Goal: Information Seeking & Learning: Learn about a topic

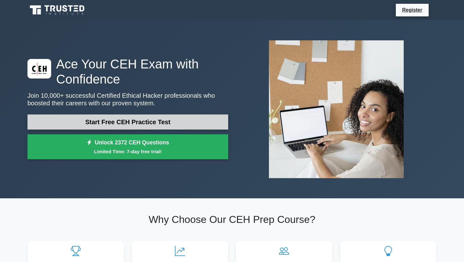
click at [132, 124] on link "Start Free CEH Practice Test" at bounding box center [127, 121] width 201 height 15
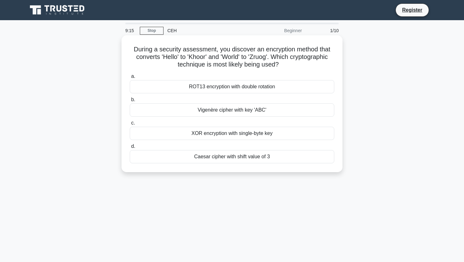
click at [230, 141] on div "a. ROT13 encryption with double rotation b. Vigenère cipher with key 'ABC' c. d." at bounding box center [232, 117] width 212 height 93
click at [236, 136] on div "XOR encryption with single-byte key" at bounding box center [232, 133] width 204 height 13
click at [130, 125] on input "c. XOR encryption with single-byte key" at bounding box center [130, 123] width 0 height 4
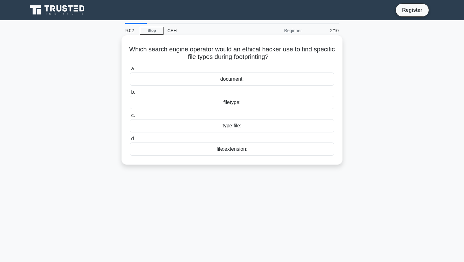
click at [237, 104] on div "filetype:" at bounding box center [232, 102] width 204 height 13
click at [130, 94] on input "b. filetype:" at bounding box center [130, 92] width 0 height 4
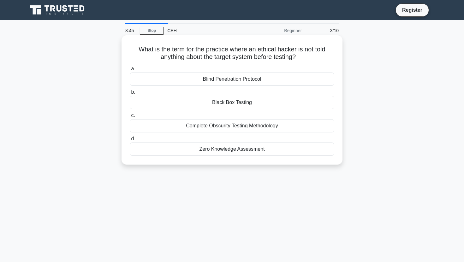
click at [232, 105] on div "Black Box Testing" at bounding box center [232, 102] width 204 height 13
click at [130, 94] on input "b. Black Box Testing" at bounding box center [130, 92] width 0 height 4
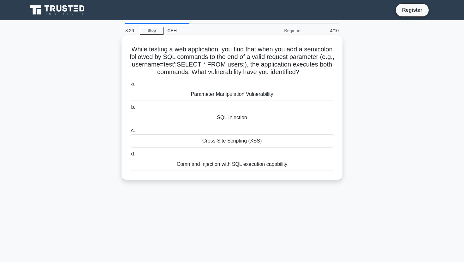
click at [235, 120] on div "SQL Injection" at bounding box center [232, 117] width 204 height 13
click at [130, 109] on input "b. SQL Injection" at bounding box center [130, 107] width 0 height 4
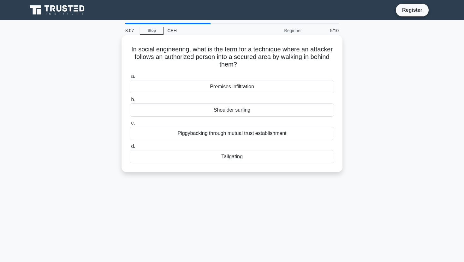
click at [244, 111] on div "Shoulder surfing" at bounding box center [232, 109] width 204 height 13
click at [130, 102] on input "b. Shoulder surfing" at bounding box center [130, 100] width 0 height 4
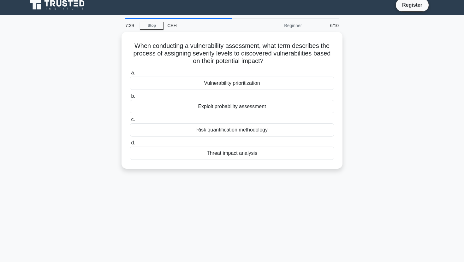
scroll to position [6, 0]
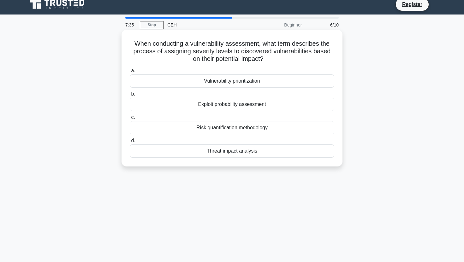
click at [236, 85] on div "Vulnerability prioritization" at bounding box center [232, 80] width 204 height 13
click at [130, 73] on input "a. Vulnerability prioritization" at bounding box center [130, 71] width 0 height 4
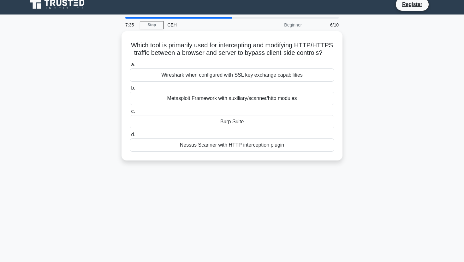
scroll to position [0, 0]
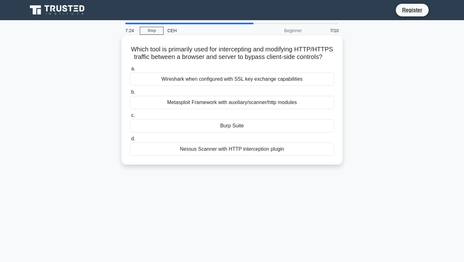
click at [238, 130] on div "Burp Suite" at bounding box center [232, 125] width 204 height 13
click at [130, 118] on input "c. Burp Suite" at bounding box center [130, 116] width 0 height 4
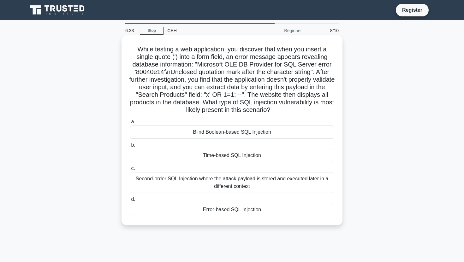
click at [228, 132] on div "Blind Boolean-based SQL Injection" at bounding box center [232, 132] width 204 height 13
click at [130, 124] on input "a. Blind Boolean-based SQL Injection" at bounding box center [130, 122] width 0 height 4
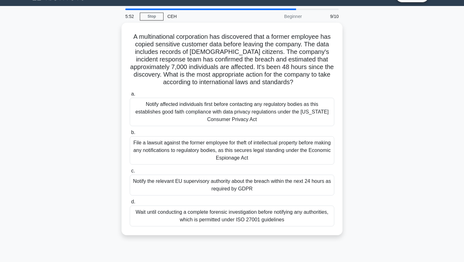
scroll to position [17, 0]
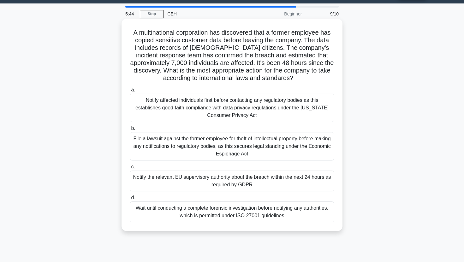
click at [194, 112] on div "Notify affected individuals first before contacting any regulatory bodies as th…" at bounding box center [232, 108] width 204 height 28
click at [130, 92] on input "a. Notify affected individuals first before contacting any regulatory bodies as…" at bounding box center [130, 90] width 0 height 4
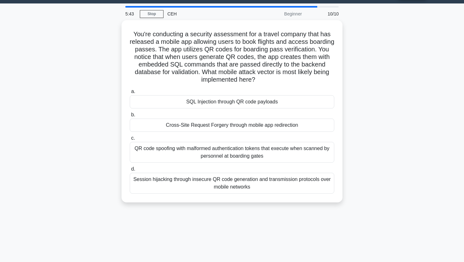
scroll to position [0, 0]
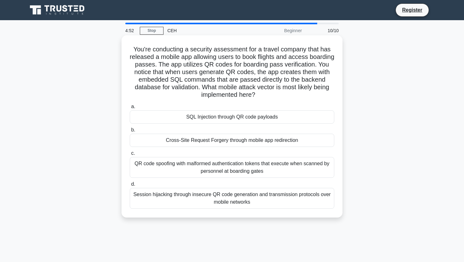
click at [202, 169] on div "QR code spoofing with malformed authentication tokens that execute when scanned…" at bounding box center [232, 167] width 204 height 21
click at [130, 155] on input "c. QR code spoofing with malformed authentication tokens that execute when scan…" at bounding box center [130, 153] width 0 height 4
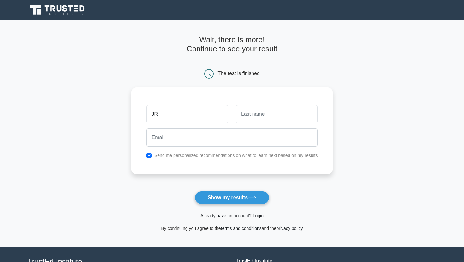
type input "JR"
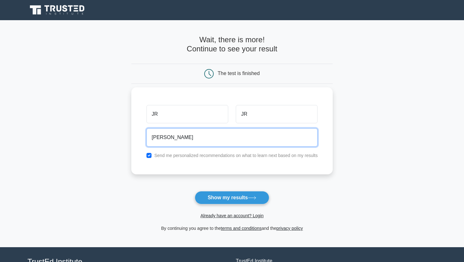
type input "javierre01@outlook.com"
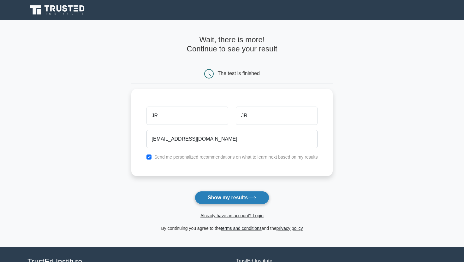
click at [234, 201] on button "Show my results" at bounding box center [232, 197] width 74 height 13
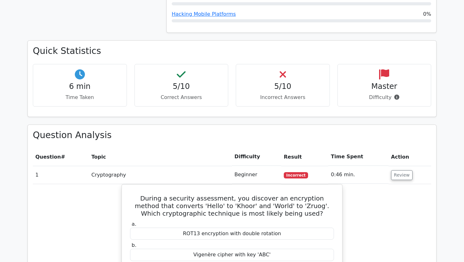
scroll to position [374, 0]
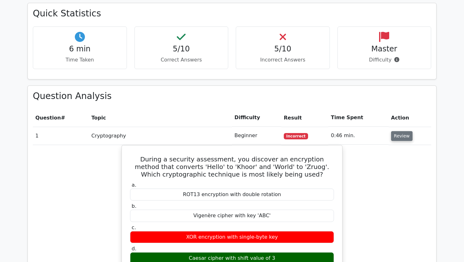
click at [396, 131] on button "Review" at bounding box center [401, 136] width 21 height 10
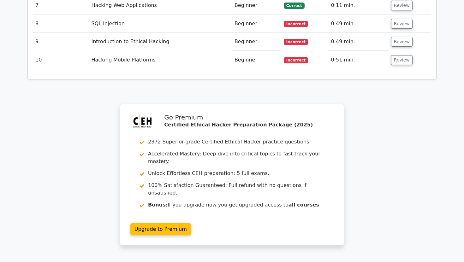
scroll to position [651, 0]
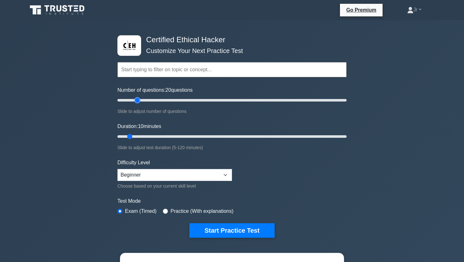
drag, startPoint x: 126, startPoint y: 101, endPoint x: 138, endPoint y: 105, distance: 13.3
type input "20"
click at [138, 104] on input "Number of questions: 20 questions" at bounding box center [231, 101] width 229 height 8
click at [183, 178] on select "Beginner Intermediate Expert" at bounding box center [174, 175] width 114 height 12
select select "expert"
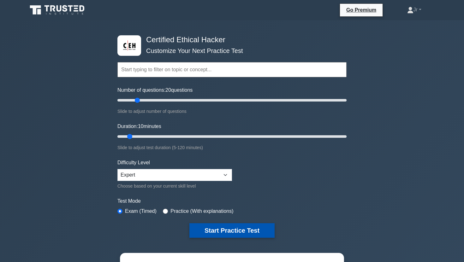
click at [206, 233] on button "Start Practice Test" at bounding box center [231, 230] width 85 height 15
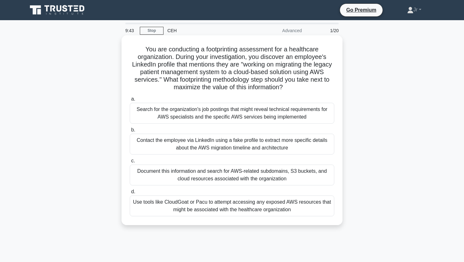
drag, startPoint x: 129, startPoint y: 46, endPoint x: 316, endPoint y: 213, distance: 250.9
click at [316, 213] on div "You are conducting a footprinting assessment for a healthcare organization. Dur…" at bounding box center [232, 130] width 216 height 185
copy div "You are conducting a footprinting assessment for a healthcare organization. Dur…"
click at [169, 172] on div "Document this information and search for AWS-related subdomains, S3 buckets, an…" at bounding box center [232, 175] width 204 height 21
click at [130, 163] on input "c. Document this information and search for AWS-related subdomains, S3 buckets,…" at bounding box center [130, 161] width 0 height 4
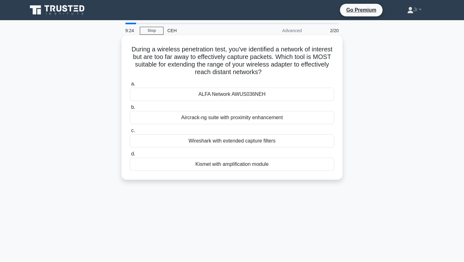
drag, startPoint x: 130, startPoint y: 50, endPoint x: 305, endPoint y: 179, distance: 218.0
click at [305, 179] on div "During a wireless penetration test, you've identified a network of interest but…" at bounding box center [231, 107] width 221 height 144
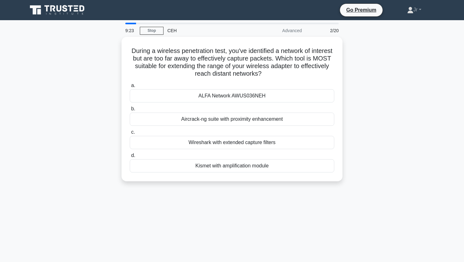
copy div "During a wireless penetration test, you've identified a network of interest but…"
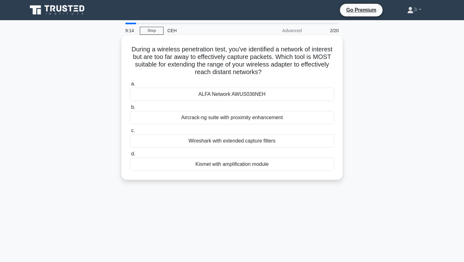
click at [194, 91] on div "ALFA Network AWUS036NEH" at bounding box center [232, 94] width 204 height 13
click at [130, 86] on input "a. ALFA Network AWUS036NEH" at bounding box center [130, 84] width 0 height 4
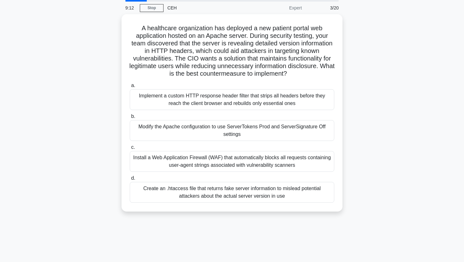
scroll to position [33, 0]
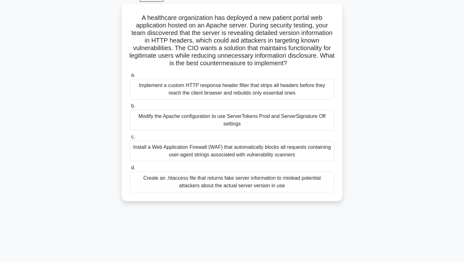
drag, startPoint x: 131, startPoint y: 47, endPoint x: 312, endPoint y: 227, distance: 255.6
click at [312, 227] on div "9:11 Stop CEH Expert 3/20 A healthcare organization has deployed a new patient …" at bounding box center [232, 147] width 416 height 315
copy div "A healthcare organization has deployed a new patient portal web application hos…"
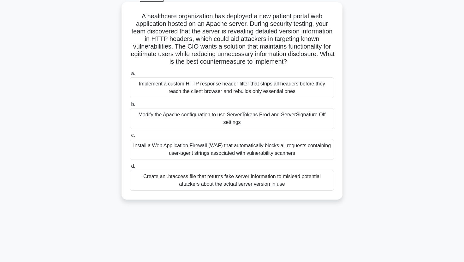
click at [148, 127] on div "Modify the Apache configuration to use ServerTokens Prod and ServerSignature Of…" at bounding box center [232, 118] width 204 height 21
click at [130, 107] on input "b. Modify the Apache configuration to use ServerTokens Prod and ServerSignature…" at bounding box center [130, 105] width 0 height 4
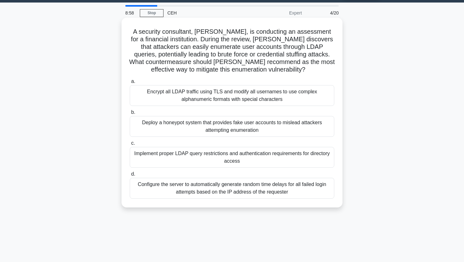
scroll to position [0, 0]
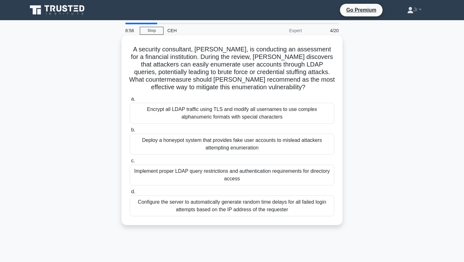
click at [149, 145] on div "Deploy a honeypot system that provides fake user accounts to mislead attackers …" at bounding box center [232, 144] width 204 height 21
click at [130, 132] on input "b. Deploy a honeypot system that provides fake user accounts to mislead attacke…" at bounding box center [130, 130] width 0 height 4
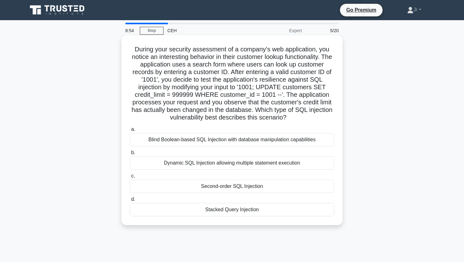
drag, startPoint x: 129, startPoint y: 47, endPoint x: 316, endPoint y: 200, distance: 241.9
click at [312, 212] on div "During your security assessment of a company's web application, you notice an i…" at bounding box center [232, 130] width 216 height 185
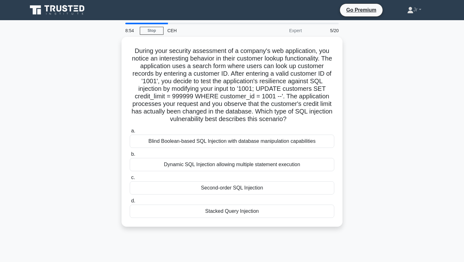
copy div "During your security assessment of a company's web application, you notice an i…"
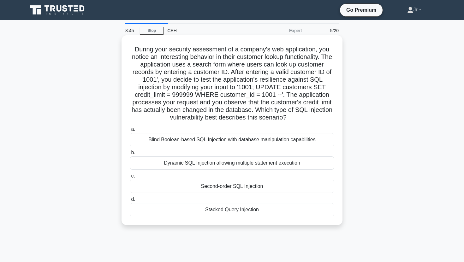
click at [240, 201] on label "d. Stacked Query Injection" at bounding box center [232, 206] width 204 height 21
click at [130, 201] on input "d. Stacked Query Injection" at bounding box center [130, 199] width 0 height 4
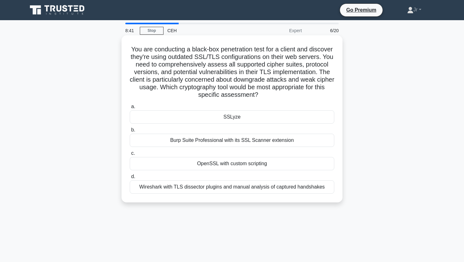
drag, startPoint x: 129, startPoint y: 46, endPoint x: 338, endPoint y: 191, distance: 255.0
click at [338, 191] on div "You are conducting a black-box penetration test for a client and discover they'…" at bounding box center [232, 119] width 216 height 162
copy div "You are conducting a black-box penetration test for a client and discover they'…"
click at [212, 116] on div "SSLyze" at bounding box center [232, 116] width 204 height 13
click at [130, 109] on input "a. SSLyze" at bounding box center [130, 107] width 0 height 4
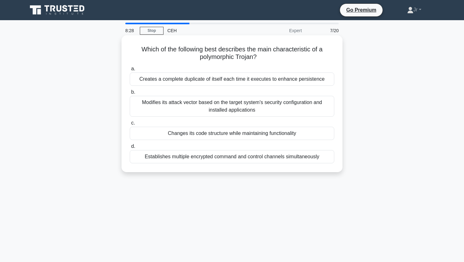
drag, startPoint x: 132, startPoint y: 45, endPoint x: 331, endPoint y: 157, distance: 228.6
click at [333, 158] on div "Which of the following best describes the main characteristic of a polymorphic …" at bounding box center [232, 104] width 216 height 132
copy div "Which of the following best describes the main characteristic of a polymorphic …"
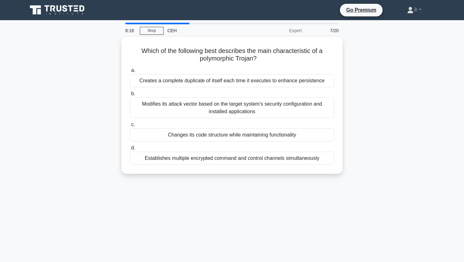
click at [427, 211] on div "8:18 Stop CEH Expert 7/20 Which of the following best describes the main charac…" at bounding box center [232, 180] width 416 height 315
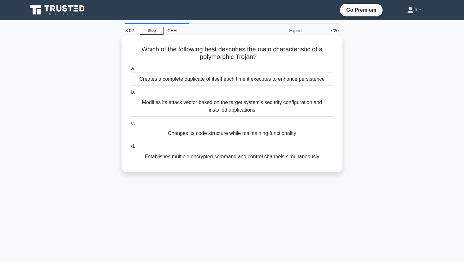
click at [146, 131] on div "Changes its code structure while maintaining functionality" at bounding box center [232, 133] width 204 height 13
click at [130, 125] on input "c. Changes its code structure while maintaining functionality" at bounding box center [130, 123] width 0 height 4
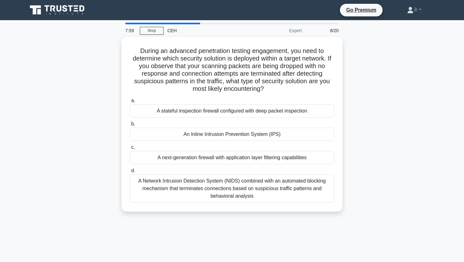
drag, startPoint x: 134, startPoint y: 46, endPoint x: 302, endPoint y: 214, distance: 237.1
click at [302, 214] on div "During an advanced penetration testing engagement, you need to determine which …" at bounding box center [232, 128] width 416 height 182
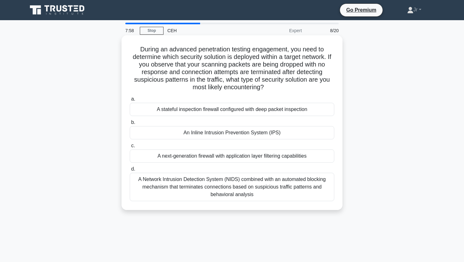
copy div "During an advanced penetration testing engagement, you need to determine which …"
click at [223, 129] on div "An Inline Intrusion Prevention System (IPS)" at bounding box center [232, 132] width 204 height 13
click at [130, 125] on input "b. An Inline Intrusion Prevention System (IPS)" at bounding box center [130, 122] width 0 height 4
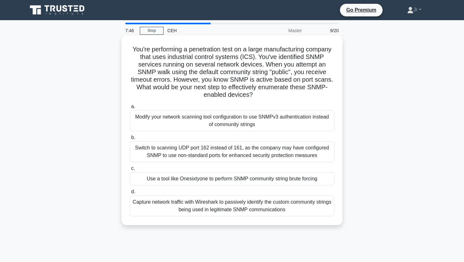
drag, startPoint x: 125, startPoint y: 45, endPoint x: 323, endPoint y: 218, distance: 262.9
click at [321, 222] on div "You're performing a penetration test on a large manufacturing company that uses…" at bounding box center [232, 130] width 216 height 185
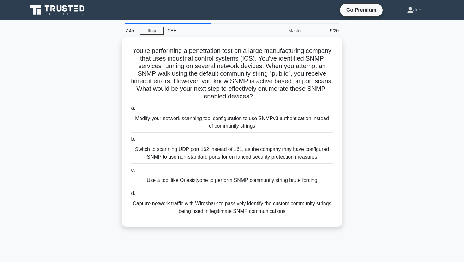
copy div "You're performing a penetration test on a large manufacturing company that uses…"
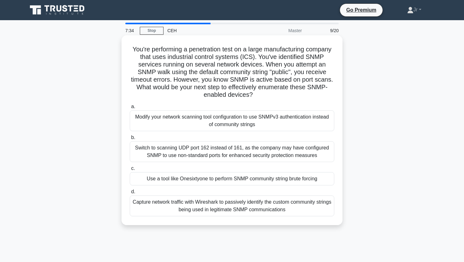
click at [177, 183] on div "Use a tool like Onesixtyone to perform SNMP community string brute forcing" at bounding box center [232, 178] width 204 height 13
click at [130, 171] on input "c. Use a tool like Onesixtyone to perform SNMP community string brute forcing" at bounding box center [130, 169] width 0 height 4
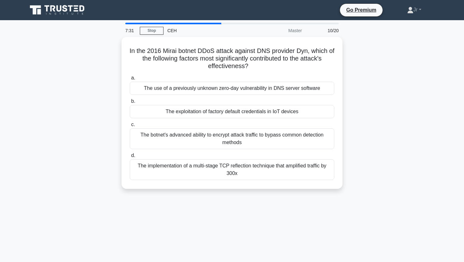
drag, startPoint x: 115, startPoint y: 47, endPoint x: 342, endPoint y: 169, distance: 258.1
click at [339, 175] on div "In the 2016 Mirai botnet DDoS attack against DNS provider Dyn, which of the fol…" at bounding box center [232, 117] width 416 height 160
copy div "In the 2016 Mirai botnet DDoS attack against DNS provider Dyn, which of the fol…"
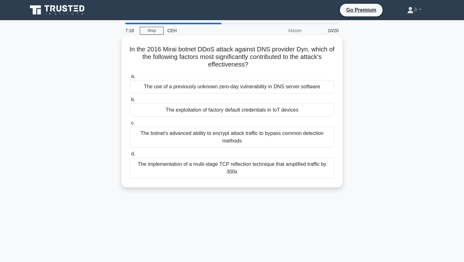
click at [208, 116] on div "The exploitation of factory default credentials in IoT devices" at bounding box center [232, 109] width 204 height 13
click at [130, 102] on input "b. The exploitation of factory default credentials in IoT devices" at bounding box center [130, 100] width 0 height 4
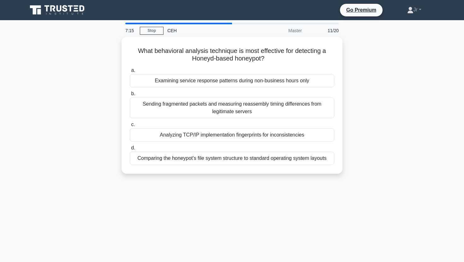
drag, startPoint x: 130, startPoint y: 48, endPoint x: 337, endPoint y: 175, distance: 243.1
click at [337, 175] on div "What behavioral analysis technique is most effective for detecting a Honeyd-bas…" at bounding box center [232, 109] width 416 height 144
copy div "What behavioral analysis technique is most effective for detecting a Honeyd-bas…"
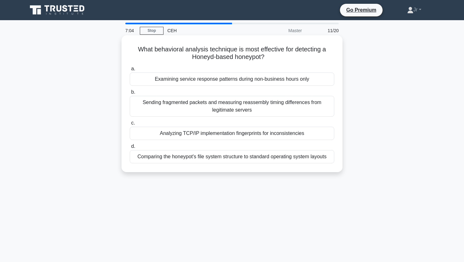
click at [178, 136] on div "Analyzing TCP/IP implementation fingerprints for inconsistencies" at bounding box center [232, 133] width 204 height 13
click at [130, 125] on input "c. Analyzing TCP/IP implementation fingerprints for inconsistencies" at bounding box center [130, 123] width 0 height 4
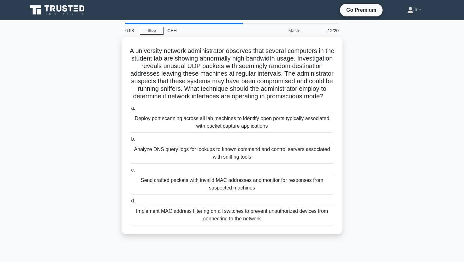
drag, startPoint x: 126, startPoint y: 50, endPoint x: 463, endPoint y: 236, distance: 384.7
click at [351, 217] on div "A university network administrator observes that several computers in the stude…" at bounding box center [232, 139] width 416 height 205
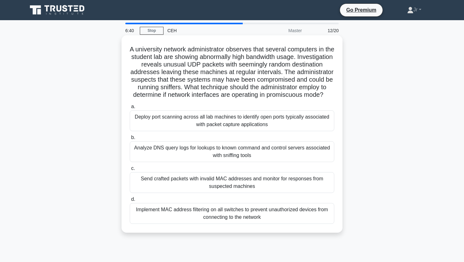
click at [159, 180] on div "Send crafted packets with invalid MAC addresses and monitor for responses from …" at bounding box center [232, 182] width 204 height 21
click at [130, 171] on input "c. Send crafted packets with invalid MAC addresses and monitor for responses fr…" at bounding box center [130, 169] width 0 height 4
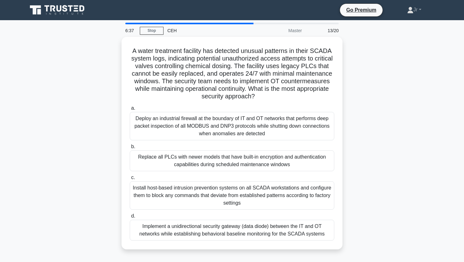
drag, startPoint x: 129, startPoint y: 47, endPoint x: 344, endPoint y: 240, distance: 288.8
click at [344, 241] on div "A water treatment facility has detected unusual patterns in their SCADA system …" at bounding box center [232, 147] width 416 height 220
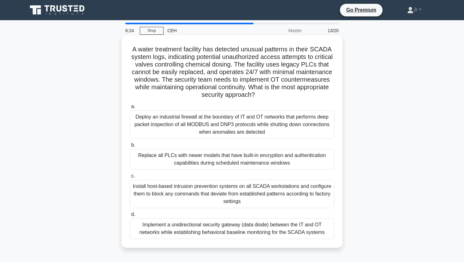
click at [167, 222] on div "Implement a unidirectional security gateway (data diode) between the IT and OT …" at bounding box center [232, 228] width 204 height 21
click at [130, 217] on input "d. Implement a unidirectional security gateway (data diode) between the IT and …" at bounding box center [130, 215] width 0 height 4
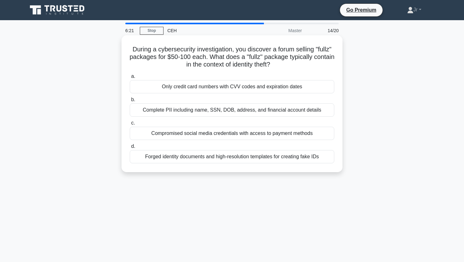
drag, startPoint x: 128, startPoint y: 46, endPoint x: 325, endPoint y: 165, distance: 229.9
click at [325, 165] on div "During a cybersecurity investigation, you discover a forum selling "fullz" pack…" at bounding box center [232, 104] width 216 height 132
click at [211, 109] on div "Complete PII including name, SSN, DOB, address, and financial account details" at bounding box center [232, 109] width 204 height 13
click at [130, 102] on input "b. Complete PII including name, SSN, DOB, address, and financial account details" at bounding box center [130, 100] width 0 height 4
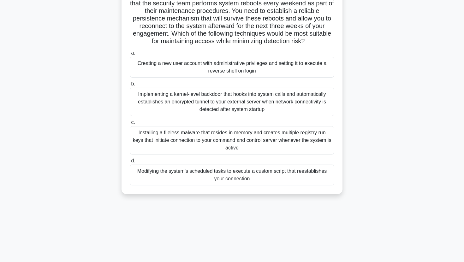
scroll to position [79, 0]
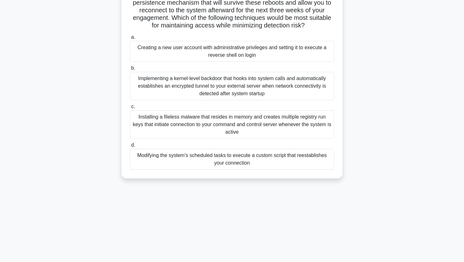
drag, startPoint x: 128, startPoint y: 50, endPoint x: 403, endPoint y: 230, distance: 329.2
click at [414, 232] on div "6:07 Stop CEH Master 15/20 You are a penetration tester who has gained initial …" at bounding box center [232, 101] width 416 height 315
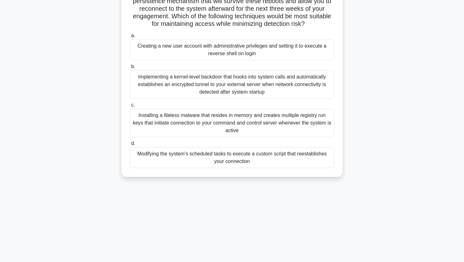
click at [168, 156] on div "Modifying the system's scheduled tasks to execute a custom script that reestabl…" at bounding box center [232, 157] width 204 height 21
click at [130, 146] on input "d. Modifying the system's scheduled tasks to execute a custom script that reest…" at bounding box center [130, 144] width 0 height 4
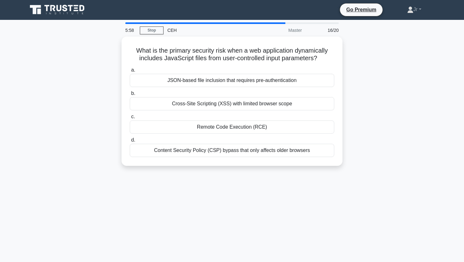
scroll to position [0, 0]
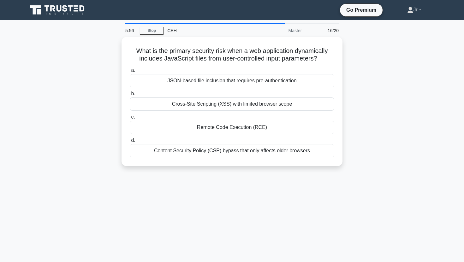
drag, startPoint x: 131, startPoint y: 47, endPoint x: 330, endPoint y: 165, distance: 231.4
click at [330, 165] on div "What is the primary security risk when a web application dynamically includes J…" at bounding box center [232, 105] width 416 height 137
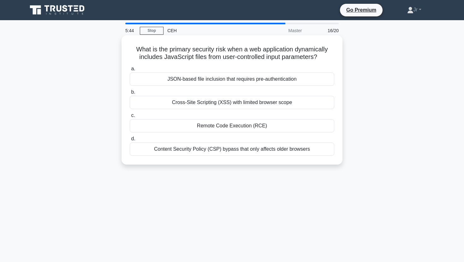
click at [180, 126] on div "Remote Code Execution (RCE)" at bounding box center [232, 125] width 204 height 13
click at [130, 118] on input "c. Remote Code Execution (RCE)" at bounding box center [130, 116] width 0 height 4
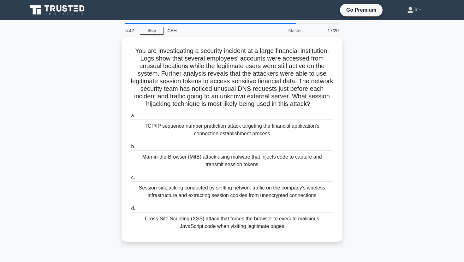
drag, startPoint x: 124, startPoint y: 47, endPoint x: 352, endPoint y: 226, distance: 290.1
click at [353, 236] on div "You are investigating a security incident at a large financial institution. Log…" at bounding box center [232, 143] width 416 height 213
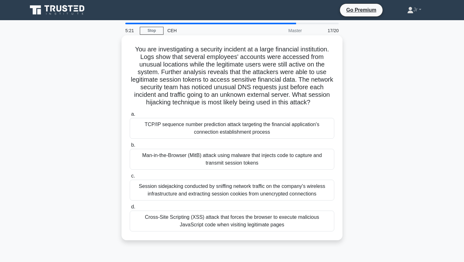
click at [200, 158] on div "Man-in-the-Browser (MitB) attack using malware that injects code to capture and…" at bounding box center [232, 159] width 204 height 21
click at [130, 147] on input "b. Man-in-the-Browser (MitB) attack using malware that injects code to capture …" at bounding box center [130, 145] width 0 height 4
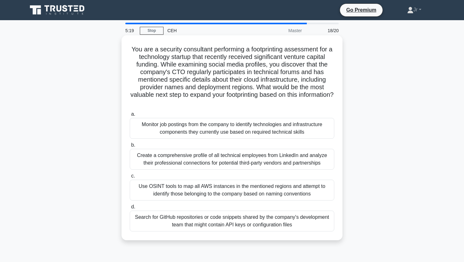
drag, startPoint x: 125, startPoint y: 44, endPoint x: 317, endPoint y: 238, distance: 272.8
click at [317, 238] on div "You are a security consultant performing a footprinting assessment for a techno…" at bounding box center [231, 137] width 221 height 205
click at [167, 189] on div "Use OSINT tools to map all AWS instances in the mentioned regions and attempt t…" at bounding box center [232, 190] width 204 height 21
click at [130, 178] on input "c. Use OSINT tools to map all AWS instances in the mentioned regions and attemp…" at bounding box center [130, 176] width 0 height 4
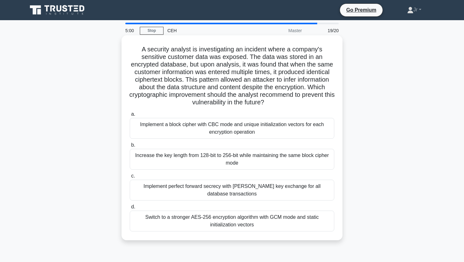
drag, startPoint x: 135, startPoint y: 47, endPoint x: 288, endPoint y: 229, distance: 237.9
click at [288, 229] on div "A security analyst is investigating an incident where a company's sensitive cus…" at bounding box center [232, 138] width 216 height 200
click at [163, 128] on div "Implement a block cipher with CBC mode and unique initialization vectors for ea…" at bounding box center [232, 128] width 204 height 21
click at [130, 116] on input "a. Implement a block cipher with CBC mode and unique initialization vectors for…" at bounding box center [130, 114] width 0 height 4
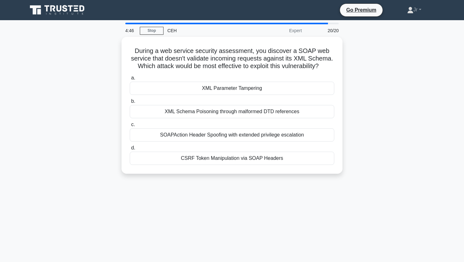
drag, startPoint x: 130, startPoint y: 48, endPoint x: 346, endPoint y: 193, distance: 260.1
click at [346, 193] on div "4:46 Stop CEH Expert 20/20 During a web service security assessment, you discov…" at bounding box center [232, 180] width 416 height 315
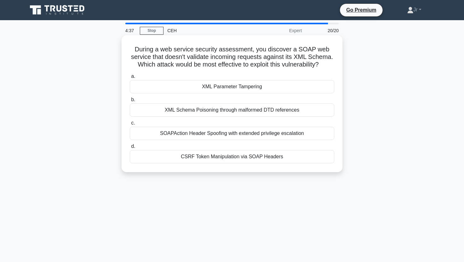
click at [190, 84] on div "XML Parameter Tampering" at bounding box center [232, 86] width 204 height 13
click at [130, 79] on input "a. XML Parameter Tampering" at bounding box center [130, 76] width 0 height 4
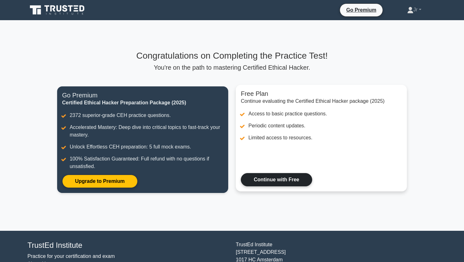
scroll to position [38, 0]
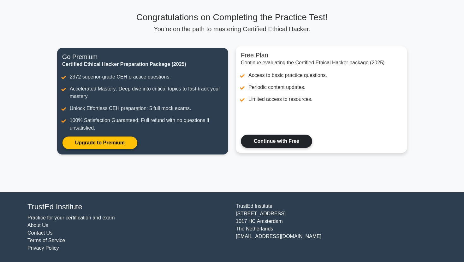
click at [303, 144] on link "Continue with Free" at bounding box center [276, 141] width 71 height 13
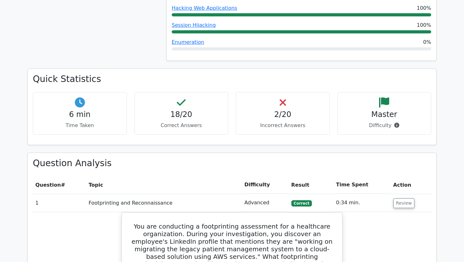
scroll to position [470, 0]
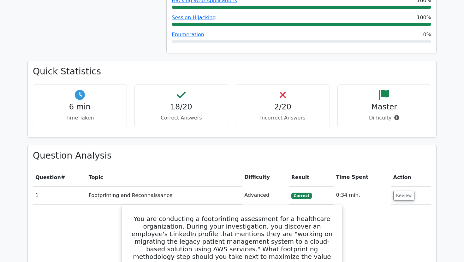
click at [397, 191] on button "Review" at bounding box center [403, 196] width 21 height 10
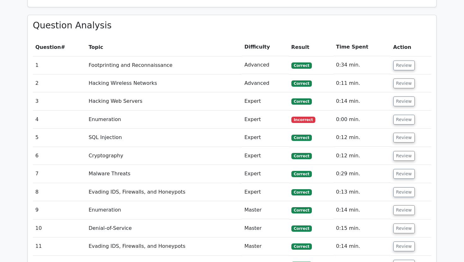
scroll to position [601, 0]
click at [396, 115] on button "Review" at bounding box center [403, 120] width 21 height 10
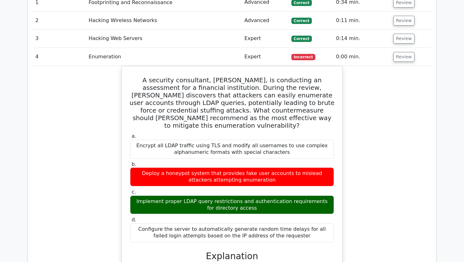
scroll to position [660, 0]
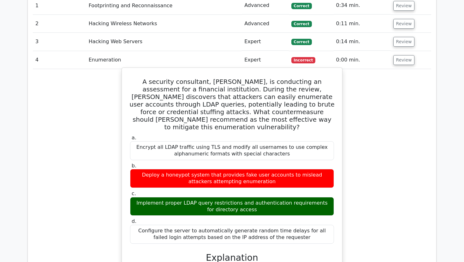
drag, startPoint x: 129, startPoint y: 63, endPoint x: 338, endPoint y: 220, distance: 262.0
click at [338, 220] on div "A security consultant, [PERSON_NAME], is conducting an assessment for a financi…" at bounding box center [231, 259] width 215 height 378
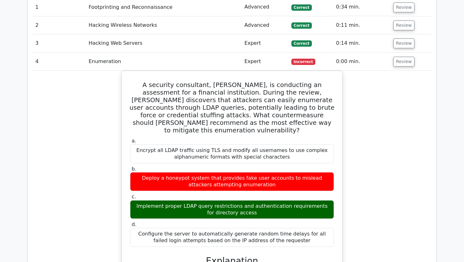
copy div "A security consultant, [PERSON_NAME], is conducting an assessment for a financi…"
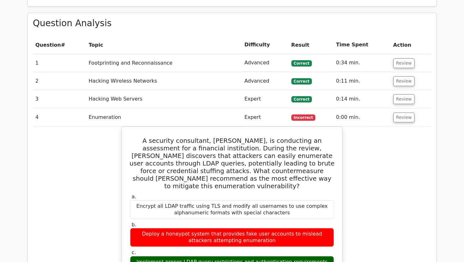
scroll to position [601, 0]
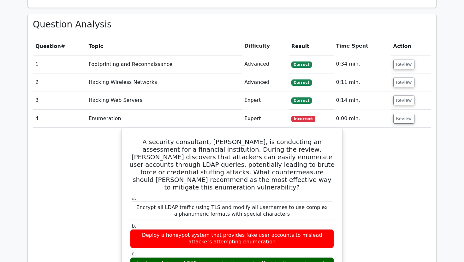
click at [102, 110] on td "Enumeration" at bounding box center [163, 119] width 155 height 18
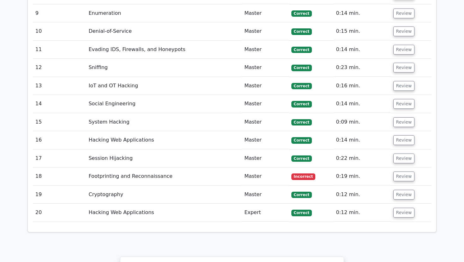
scroll to position [0, 0]
click at [153, 167] on td "Footprinting and Reconnaissance" at bounding box center [163, 176] width 155 height 18
click at [393, 172] on button "Review" at bounding box center [403, 177] width 21 height 10
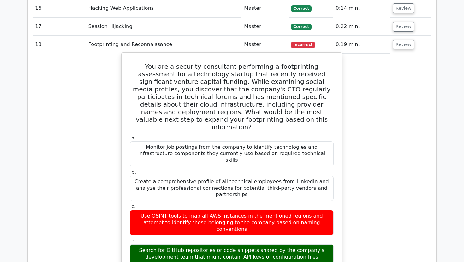
scroll to position [1336, 0]
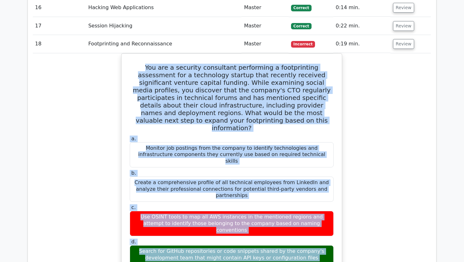
drag, startPoint x: 127, startPoint y: 34, endPoint x: 347, endPoint y: 212, distance: 282.8
copy div "You are a security consultant performing a footprinting assessment for a techno…"
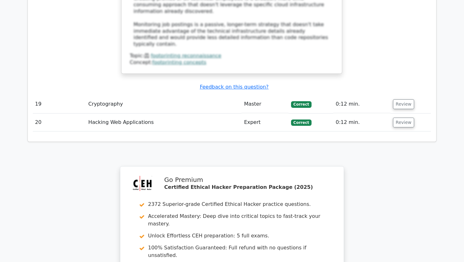
scroll to position [1747, 0]
